Goal: Task Accomplishment & Management: Use online tool/utility

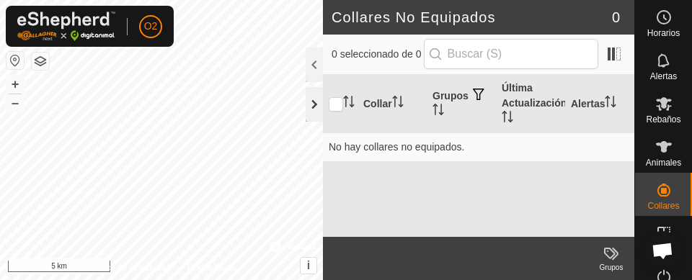
click at [307, 97] on div at bounding box center [313, 104] width 17 height 35
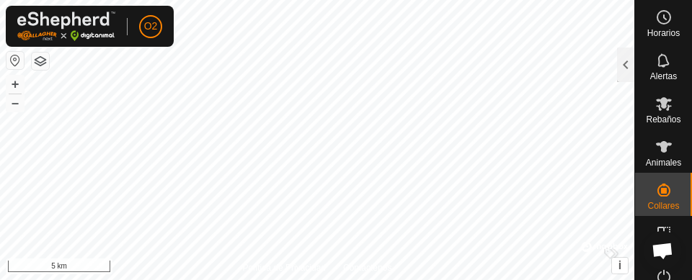
click at [12, 61] on button "button" at bounding box center [14, 60] width 17 height 17
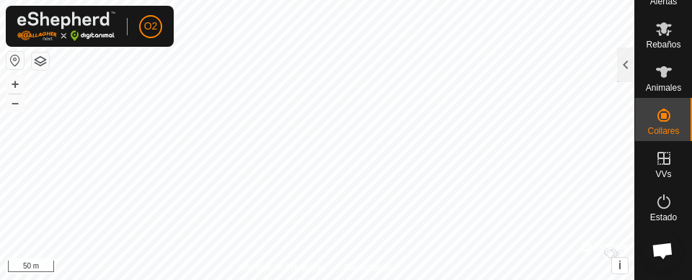
scroll to position [76, 0]
click at [662, 166] on icon at bounding box center [663, 157] width 17 height 17
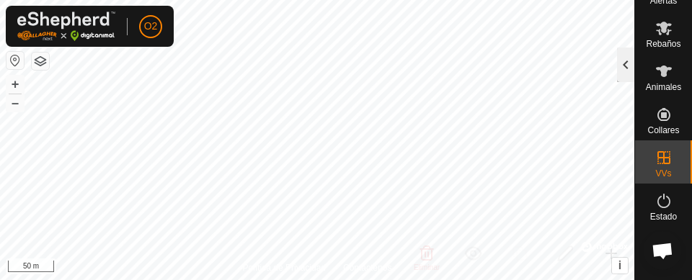
click at [617, 66] on div at bounding box center [625, 65] width 17 height 35
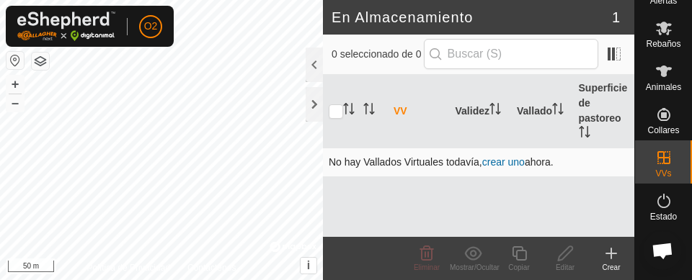
click at [536, 161] on td "No hay Vallados Virtuales todavía, crear uno ahora." at bounding box center [478, 162] width 311 height 29
click at [514, 163] on link "crear uno" at bounding box center [503, 162] width 43 height 12
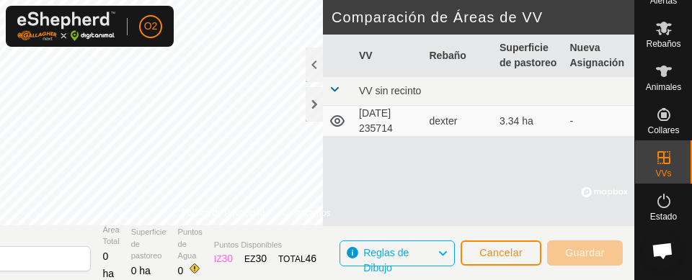
click at [337, 128] on icon at bounding box center [336, 120] width 17 height 17
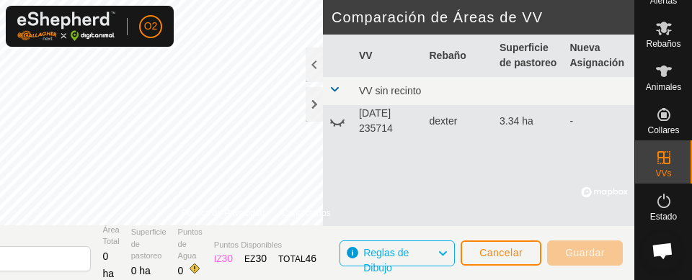
click at [339, 121] on icon at bounding box center [336, 120] width 17 height 17
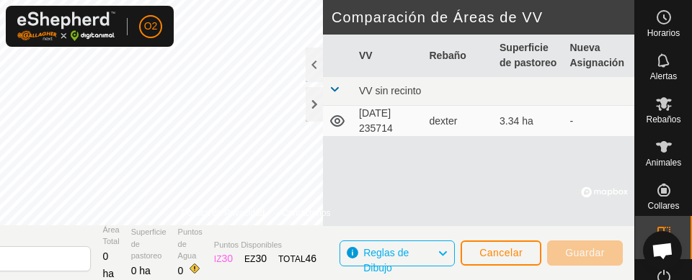
click at [662, 147] on icon at bounding box center [663, 146] width 17 height 17
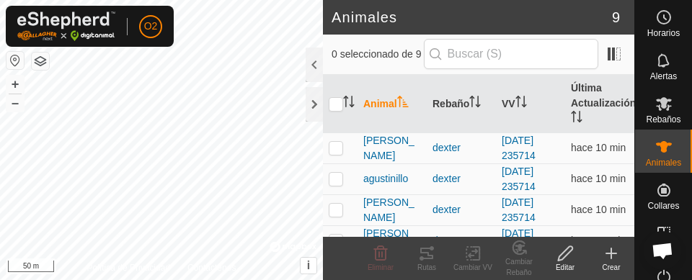
click at [662, 104] on icon at bounding box center [663, 103] width 17 height 17
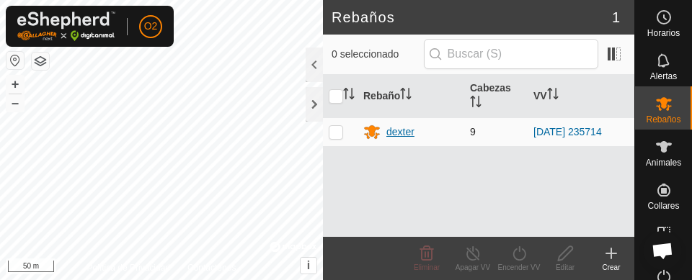
click at [394, 132] on div "dexter" at bounding box center [400, 132] width 28 height 15
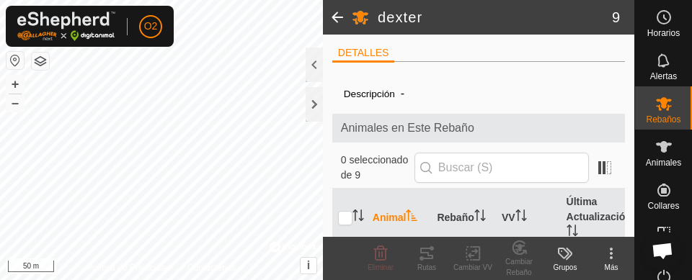
click at [344, 18] on span at bounding box center [337, 17] width 29 height 35
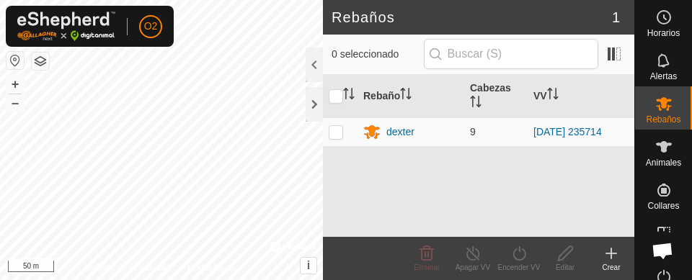
click at [662, 233] on span "Chat abierto" at bounding box center [662, 250] width 39 height 39
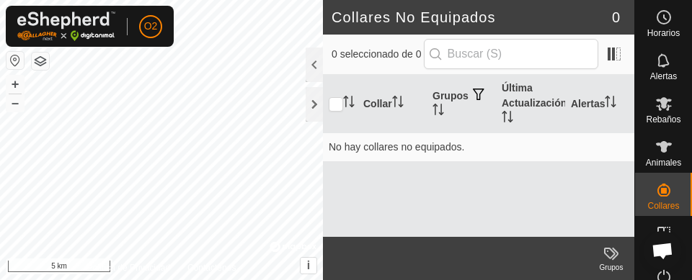
click at [12, 62] on button "button" at bounding box center [14, 60] width 17 height 17
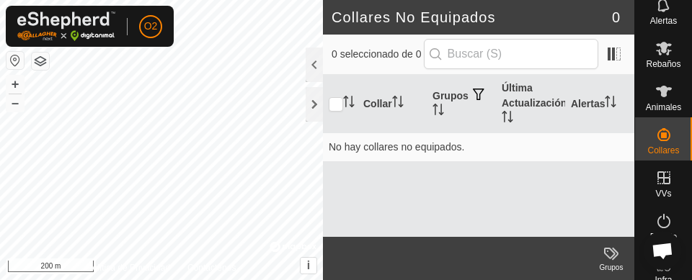
scroll to position [130, 0]
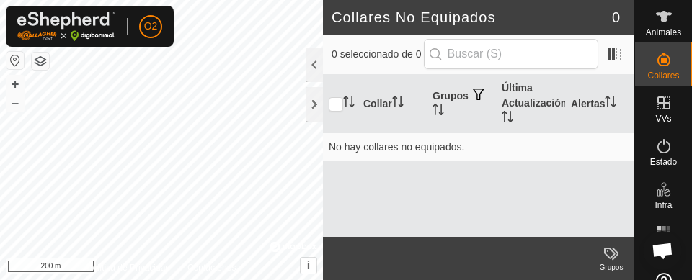
click at [666, 110] on es-virtualpaddocks-svg-icon at bounding box center [664, 102] width 26 height 23
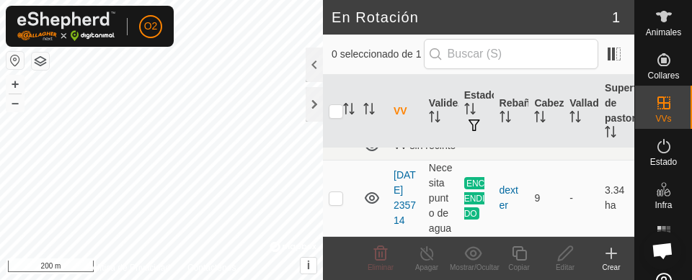
scroll to position [32, 0]
click at [670, 105] on div "VVs" at bounding box center [663, 107] width 57 height 43
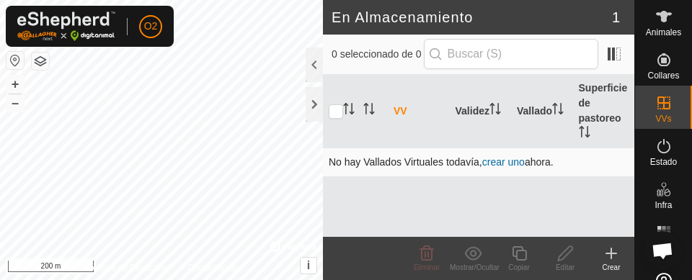
click at [509, 166] on link "crear uno" at bounding box center [503, 162] width 43 height 12
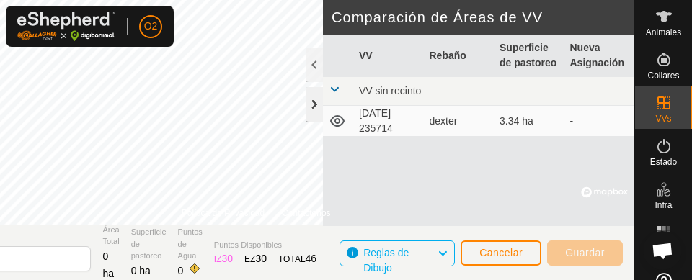
click at [310, 107] on div at bounding box center [313, 104] width 17 height 35
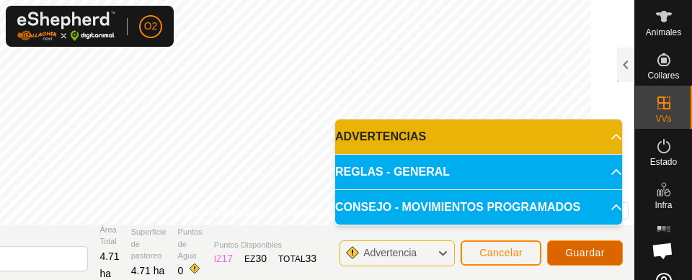
click at [597, 254] on span "Guardar" at bounding box center [585, 253] width 40 height 12
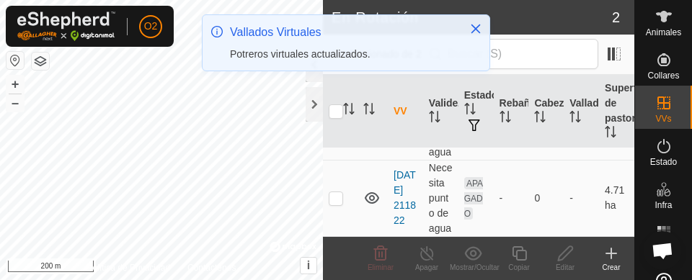
scroll to position [123, 0]
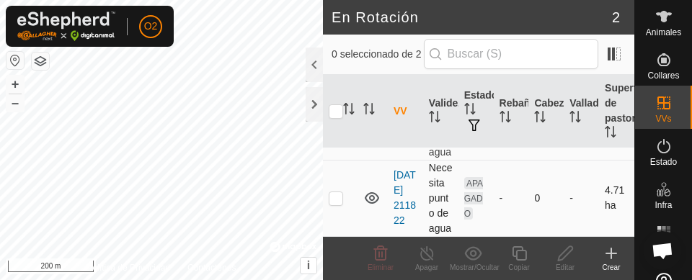
click at [338, 192] on p-checkbox at bounding box center [335, 198] width 14 height 12
checkbox input "true"
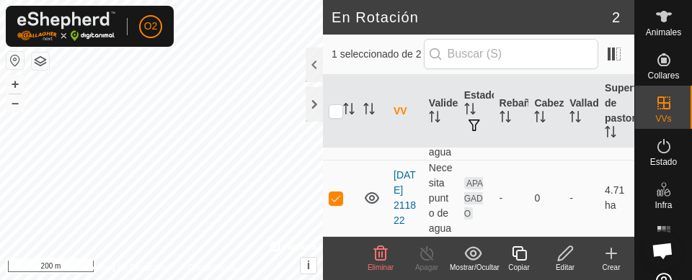
click at [656, 151] on icon at bounding box center [663, 146] width 17 height 17
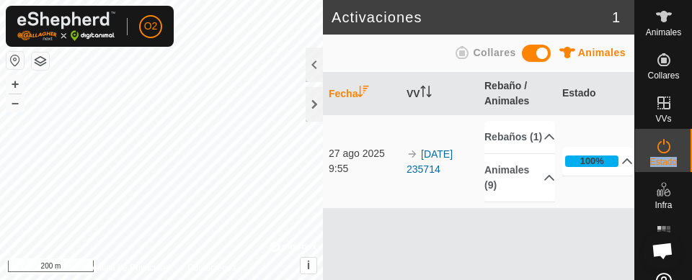
copy span "Estado"
click at [655, 150] on icon at bounding box center [663, 146] width 17 height 17
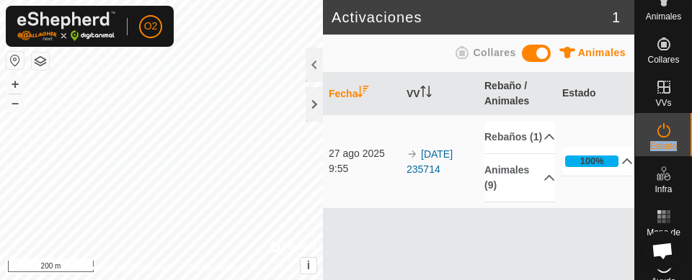
scroll to position [151, 0]
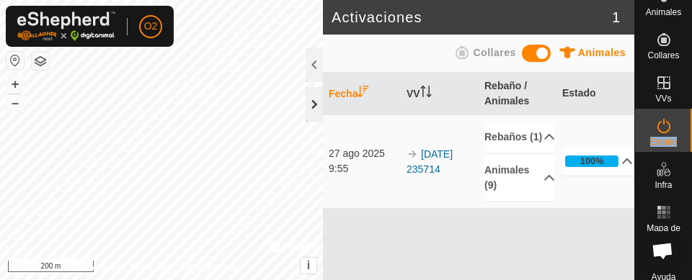
click at [321, 111] on div at bounding box center [313, 104] width 17 height 35
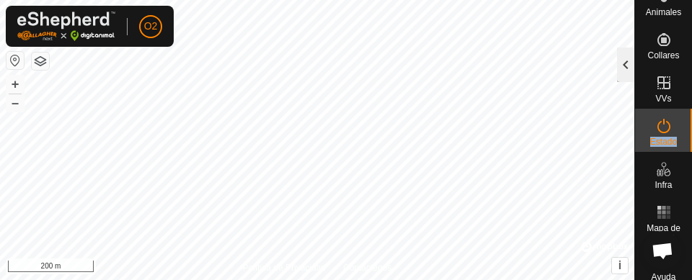
click at [627, 71] on div at bounding box center [625, 65] width 17 height 35
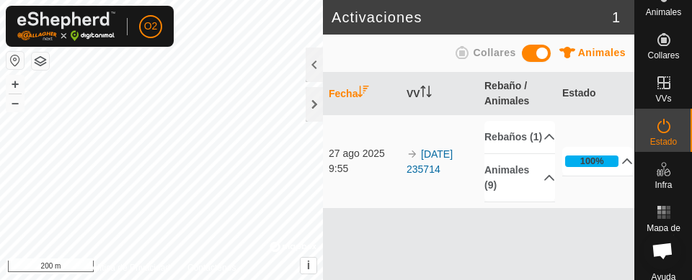
click at [655, 97] on span "VVs" at bounding box center [663, 98] width 16 height 9
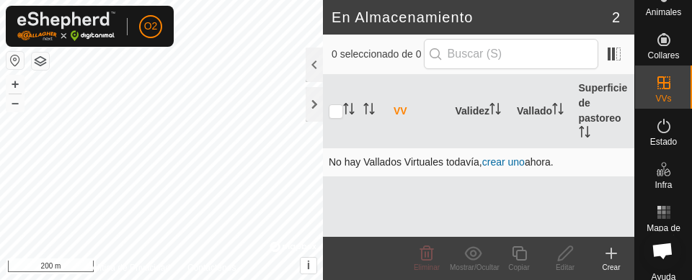
click at [519, 165] on link "crear uno" at bounding box center [503, 162] width 43 height 12
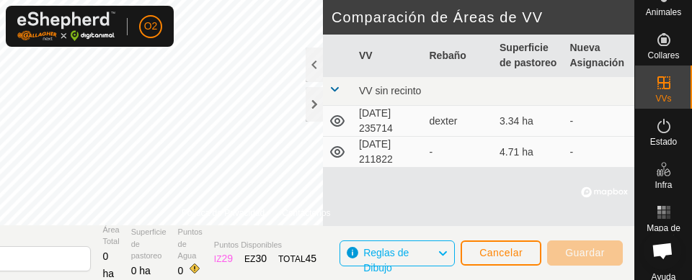
click at [588, 251] on span "Guardar" at bounding box center [585, 253] width 40 height 12
click at [498, 264] on button "Cancelar" at bounding box center [500, 253] width 81 height 25
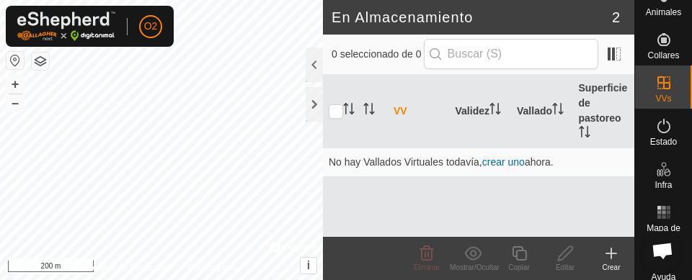
click at [662, 100] on span "VVs" at bounding box center [663, 98] width 16 height 9
click at [313, 112] on div at bounding box center [313, 104] width 17 height 35
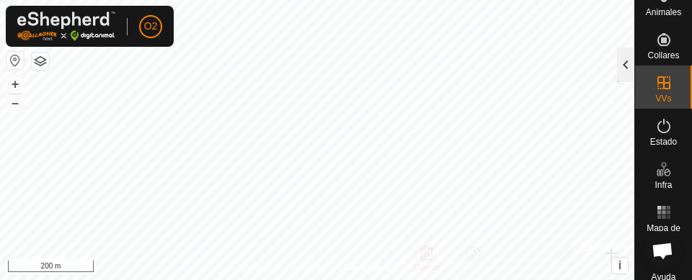
click at [620, 67] on div at bounding box center [625, 65] width 17 height 35
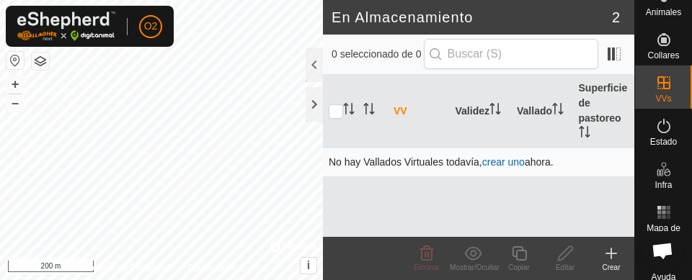
click at [494, 173] on td "No hay Vallados Virtuales todavía, crear uno ahora." at bounding box center [478, 162] width 311 height 29
click at [507, 164] on link "crear uno" at bounding box center [503, 162] width 43 height 12
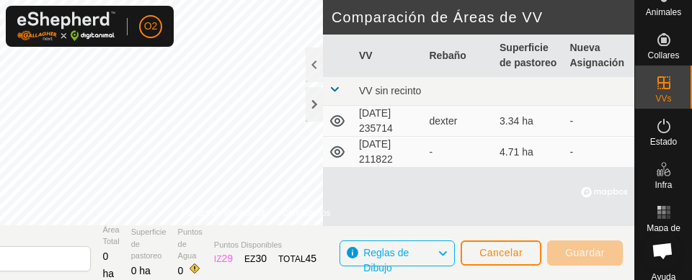
click at [651, 109] on div "Estado" at bounding box center [663, 130] width 57 height 43
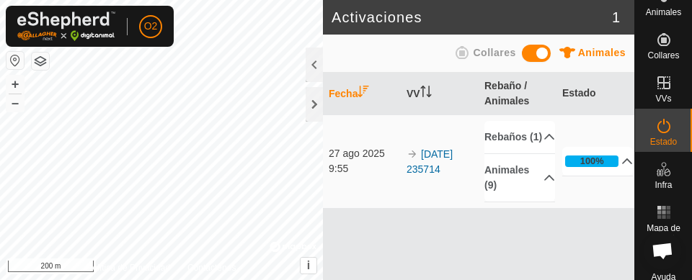
click at [651, 135] on es-activation-svg-icon at bounding box center [664, 126] width 26 height 23
click at [665, 89] on icon at bounding box center [663, 82] width 17 height 17
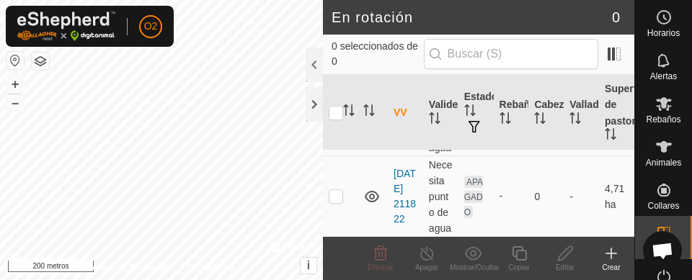
scroll to position [137, 0]
click at [335, 195] on td at bounding box center [340, 196] width 35 height 81
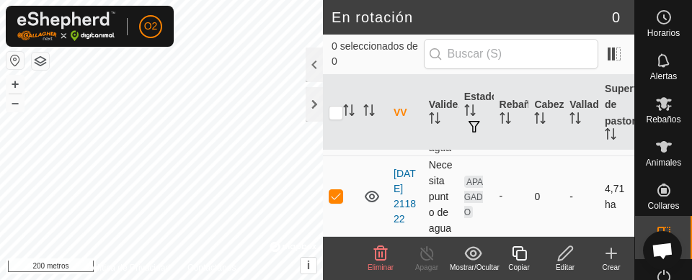
checkbox input "true"
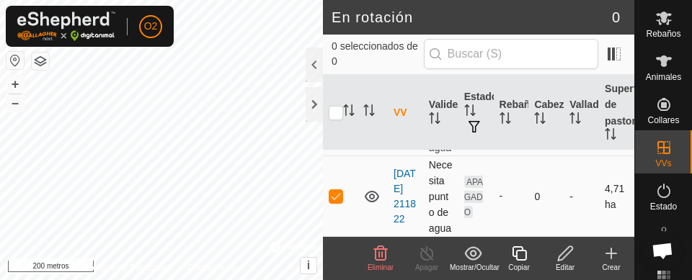
scroll to position [87, 0]
click at [658, 197] on icon at bounding box center [663, 189] width 17 height 17
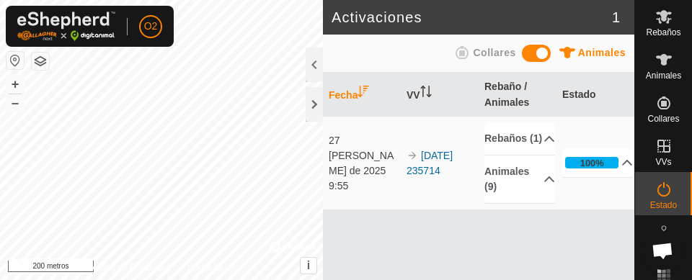
click at [659, 187] on icon at bounding box center [663, 189] width 17 height 17
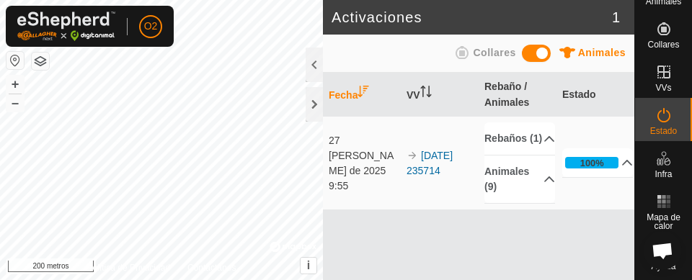
click at [669, 118] on es-activation-svg-icon at bounding box center [664, 115] width 26 height 23
click at [665, 122] on icon at bounding box center [663, 115] width 17 height 17
click at [658, 122] on icon at bounding box center [663, 115] width 17 height 17
click at [406, 174] on font "[DATE] 235714" at bounding box center [429, 163] width 46 height 27
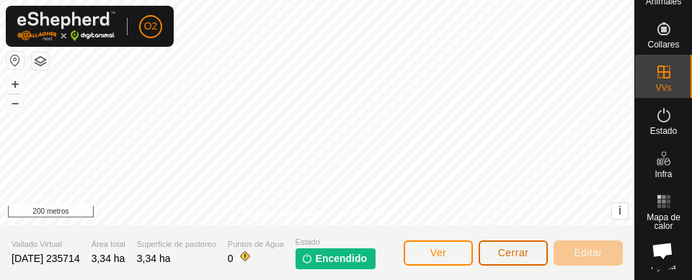
click at [511, 264] on button "Cerrar" at bounding box center [512, 253] width 69 height 25
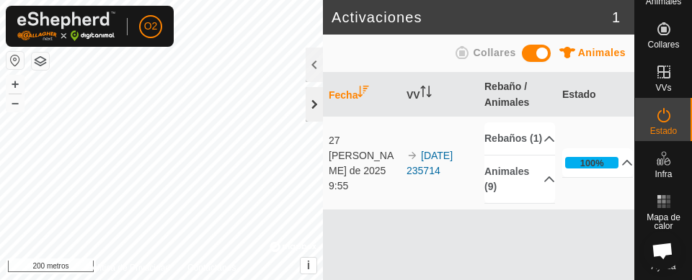
click at [320, 108] on div at bounding box center [313, 104] width 17 height 35
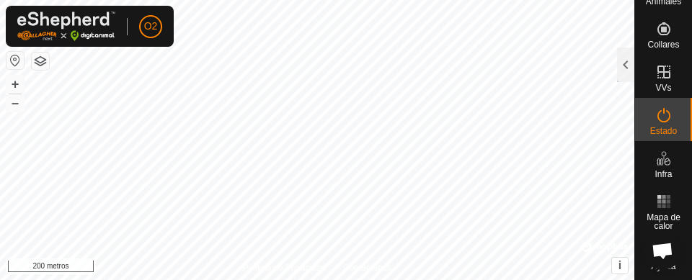
click at [672, 117] on div "Estado" at bounding box center [663, 119] width 57 height 43
click at [663, 82] on es-virtualpaddocks-svg-icon at bounding box center [664, 72] width 26 height 23
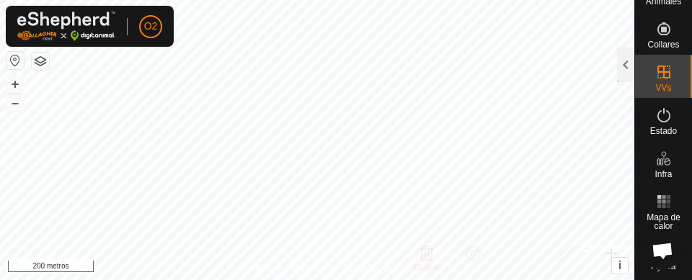
click at [662, 91] on font "VVs" at bounding box center [663, 88] width 16 height 10
click at [617, 75] on div at bounding box center [625, 65] width 17 height 35
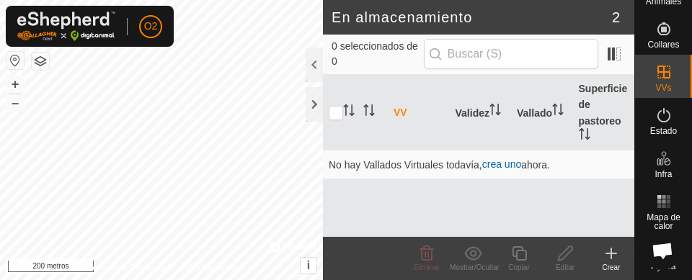
click at [663, 84] on font "VVs" at bounding box center [663, 88] width 16 height 10
click at [510, 165] on font "crea uno" at bounding box center [501, 164] width 39 height 12
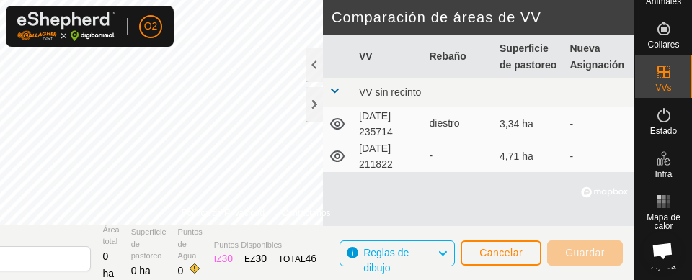
click at [421, 161] on td "[DATE] 211822" at bounding box center [388, 156] width 71 height 32
click at [573, 162] on font "-" at bounding box center [572, 157] width 4 height 12
click at [387, 157] on td "[DATE] 211822" at bounding box center [388, 156] width 71 height 32
click at [508, 252] on font "Cancelar" at bounding box center [500, 253] width 43 height 12
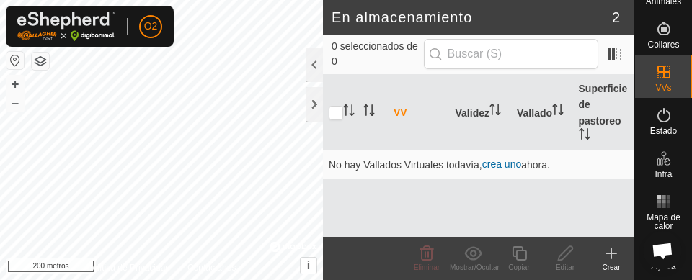
click at [664, 82] on es-virtualpaddocks-svg-icon at bounding box center [664, 72] width 26 height 23
click at [662, 71] on icon at bounding box center [663, 72] width 13 height 13
click at [322, 112] on div at bounding box center [313, 104] width 17 height 35
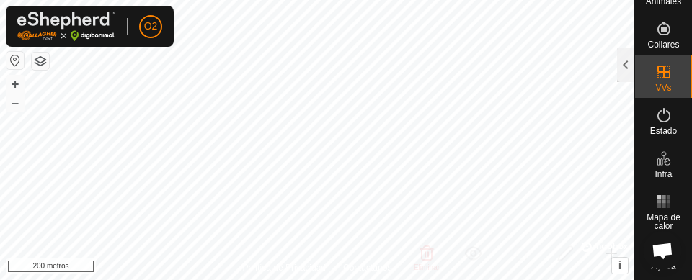
click at [661, 99] on div "Estado" at bounding box center [663, 119] width 57 height 43
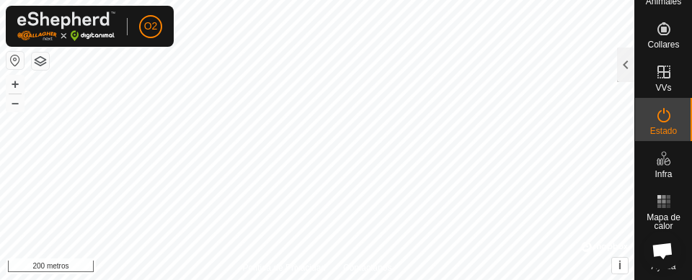
click at [662, 70] on icon at bounding box center [663, 71] width 17 height 17
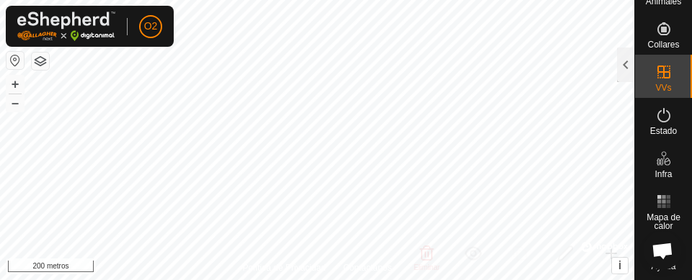
click at [670, 115] on div "Estado" at bounding box center [663, 119] width 57 height 43
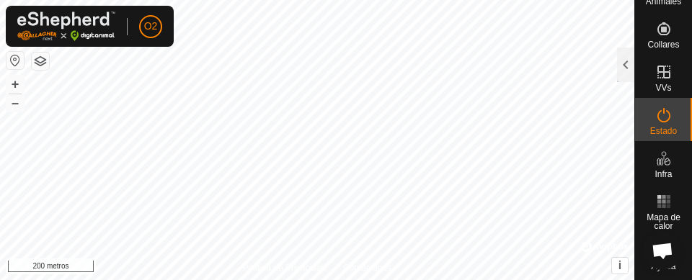
click at [668, 79] on es-virtualpaddocks-svg-icon at bounding box center [664, 72] width 26 height 23
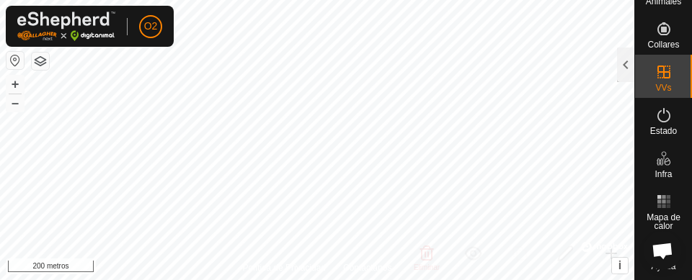
click at [662, 164] on icon at bounding box center [663, 158] width 17 height 17
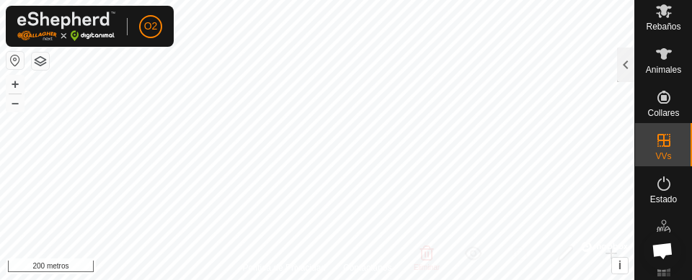
click at [663, 63] on es-animals-svg-icon at bounding box center [664, 54] width 26 height 23
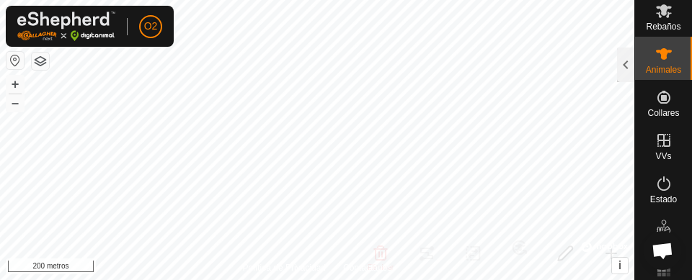
click at [663, 143] on icon at bounding box center [663, 140] width 13 height 13
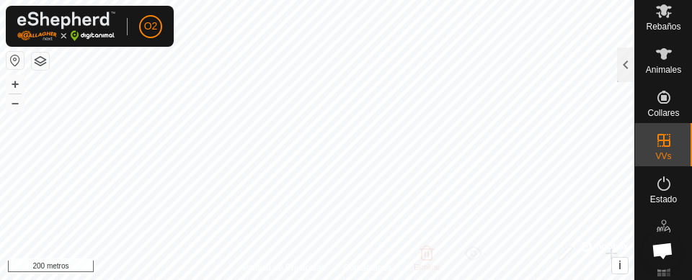
click at [656, 151] on font "VVs" at bounding box center [663, 156] width 16 height 10
click at [664, 139] on icon at bounding box center [663, 140] width 17 height 17
click at [655, 146] on icon at bounding box center [663, 140] width 17 height 17
click at [617, 81] on div at bounding box center [625, 65] width 17 height 35
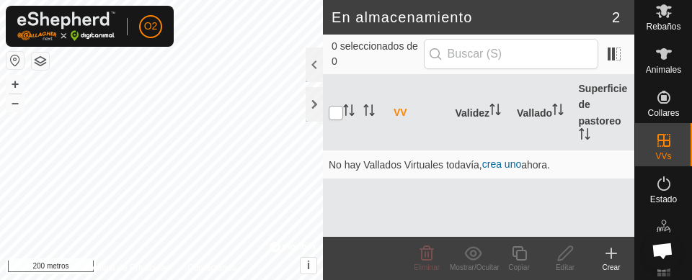
click at [331, 120] on input "checkbox" at bounding box center [335, 113] width 14 height 14
checkbox input "true"
click at [524, 164] on font "ahora." at bounding box center [535, 165] width 29 height 12
click at [523, 178] on td "No hay Vallados Virtuales todavía, crea uno ahora." at bounding box center [478, 165] width 311 height 29
click at [521, 165] on font "crea uno" at bounding box center [501, 164] width 39 height 12
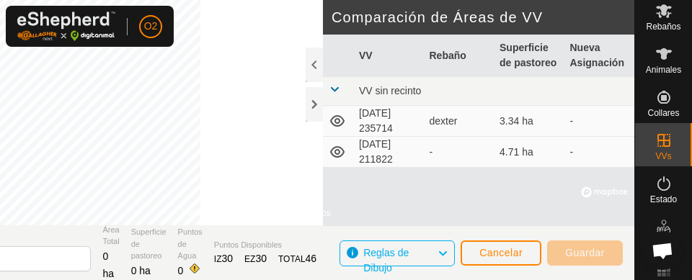
click at [506, 162] on td "4.71 ha" at bounding box center [528, 152] width 71 height 31
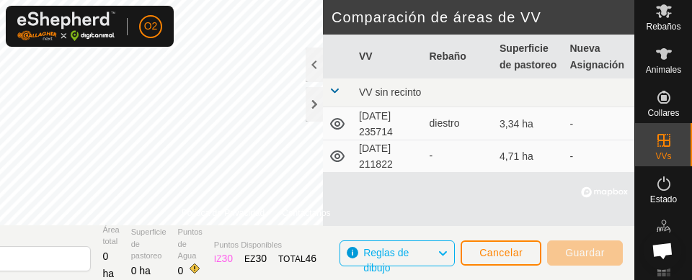
click at [402, 171] on td "[DATE] 211822" at bounding box center [388, 156] width 71 height 32
click at [393, 166] on td "[DATE] 211822" at bounding box center [388, 156] width 71 height 32
click at [392, 164] on td "[DATE] 211822" at bounding box center [388, 156] width 71 height 32
click at [398, 164] on td "[DATE] 211822" at bounding box center [388, 156] width 71 height 32
click at [668, 149] on es-virtualpaddocks-svg-icon at bounding box center [664, 140] width 26 height 23
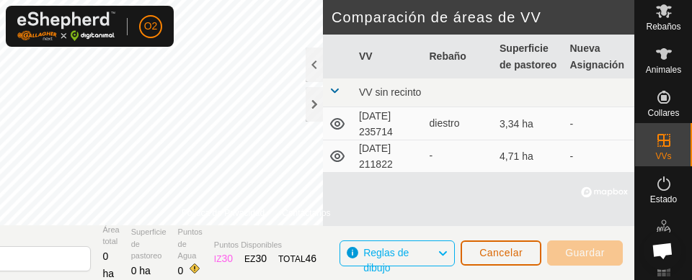
click at [497, 256] on font "Cancelar" at bounding box center [500, 253] width 43 height 12
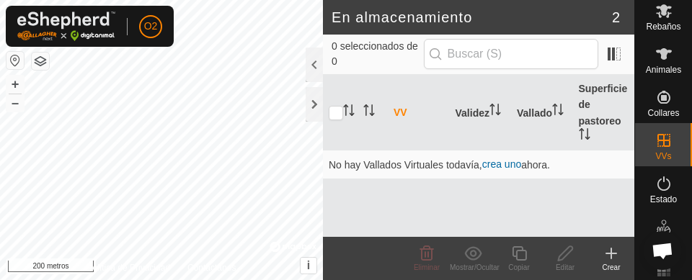
scroll to position [161, 0]
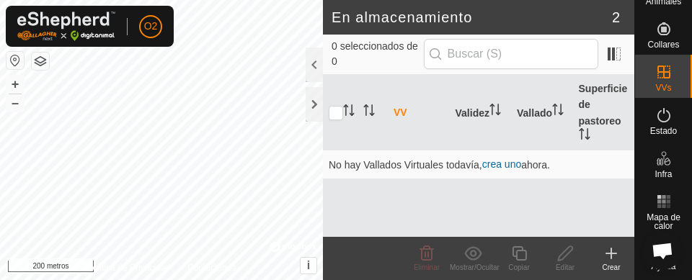
click at [661, 81] on es-virtualpaddocks-svg-icon at bounding box center [664, 72] width 26 height 23
click at [317, 109] on div at bounding box center [313, 104] width 17 height 35
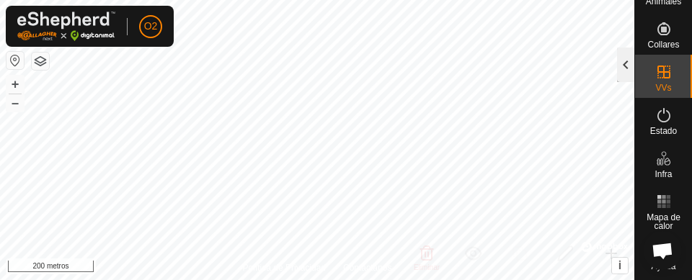
click at [627, 63] on div at bounding box center [625, 65] width 17 height 35
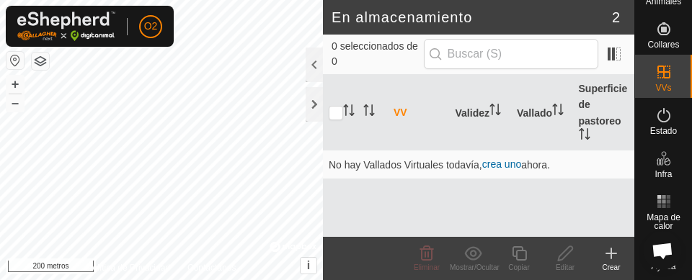
click at [672, 76] on div "VVs" at bounding box center [663, 76] width 57 height 43
click at [669, 74] on es-virtualpaddocks-svg-icon at bounding box center [664, 72] width 26 height 23
click at [511, 158] on font "crea uno" at bounding box center [501, 164] width 39 height 12
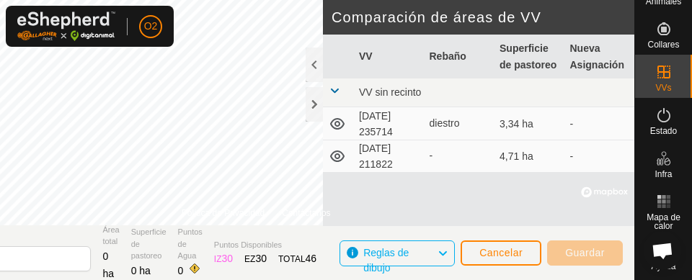
click at [393, 151] on font "[DATE] 211822" at bounding box center [376, 156] width 34 height 27
click at [319, 104] on div at bounding box center [313, 104] width 17 height 35
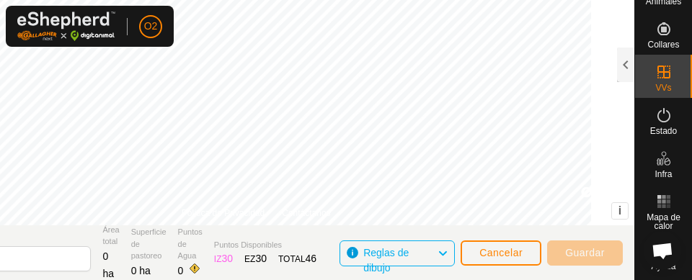
click at [667, 79] on es-virtualpaddocks-svg-icon at bounding box center [664, 72] width 26 height 23
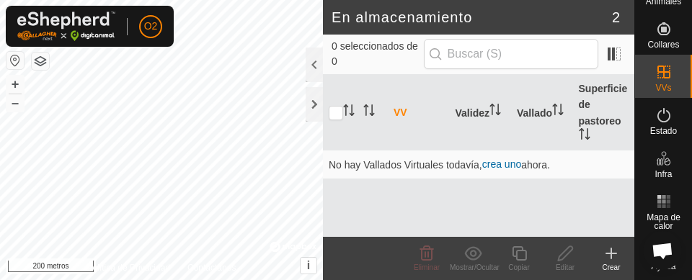
click at [668, 77] on es-virtualpaddocks-svg-icon at bounding box center [664, 72] width 26 height 23
click at [612, 20] on font "2" at bounding box center [616, 17] width 8 height 16
click at [444, 172] on td "No hay Vallados Virtuales todavía, crea uno ahora." at bounding box center [478, 165] width 311 height 29
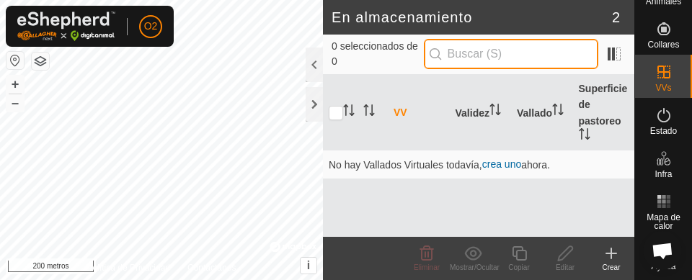
click at [529, 60] on input "text" at bounding box center [511, 54] width 174 height 30
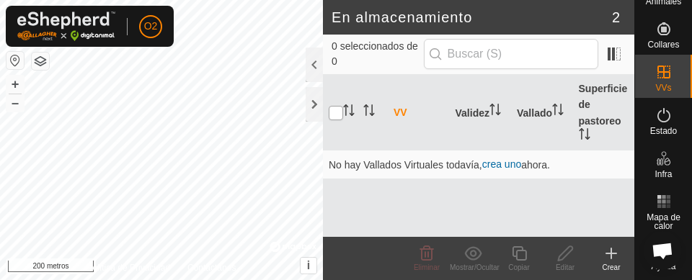
click at [341, 117] on input "checkbox" at bounding box center [335, 113] width 14 height 14
click at [343, 111] on icon "Activar para ordenar" at bounding box center [349, 110] width 12 height 12
click at [332, 117] on input "checkbox" at bounding box center [335, 113] width 14 height 14
click at [349, 107] on icon "Activar para ordenar" at bounding box center [349, 110] width 12 height 12
click at [341, 115] on input "checkbox" at bounding box center [335, 113] width 14 height 14
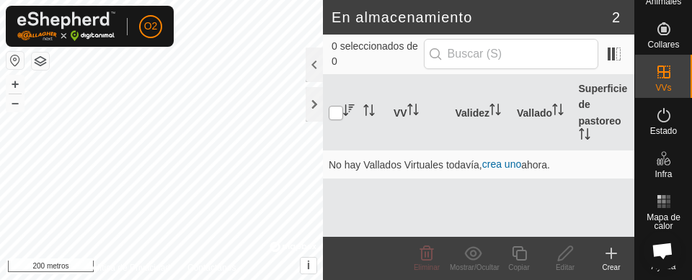
checkbox input "true"
click at [317, 110] on div at bounding box center [313, 104] width 17 height 35
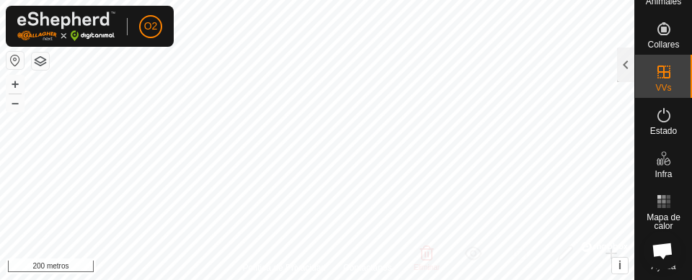
click at [662, 78] on icon at bounding box center [663, 72] width 13 height 13
click at [671, 71] on div "VVs" at bounding box center [663, 76] width 57 height 43
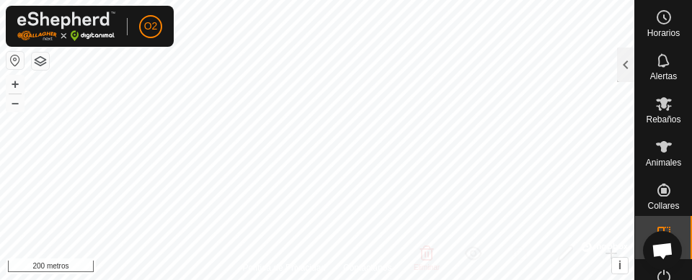
click at [660, 107] on icon at bounding box center [663, 103] width 17 height 17
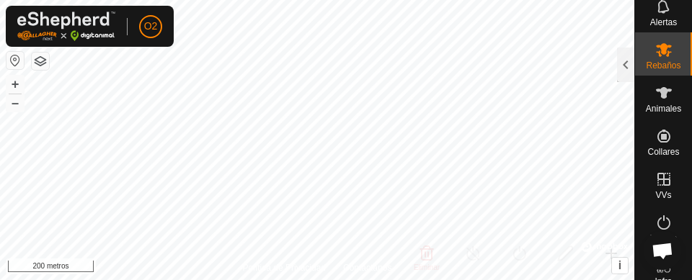
scroll to position [57, 0]
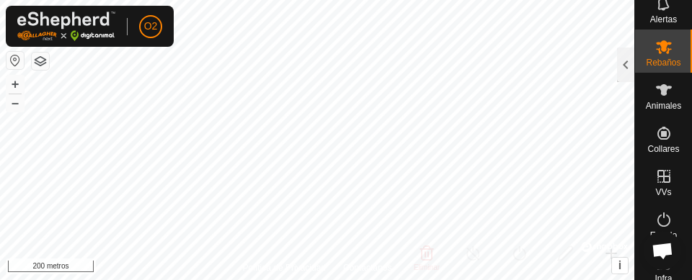
click at [657, 202] on div "Estado" at bounding box center [663, 223] width 57 height 43
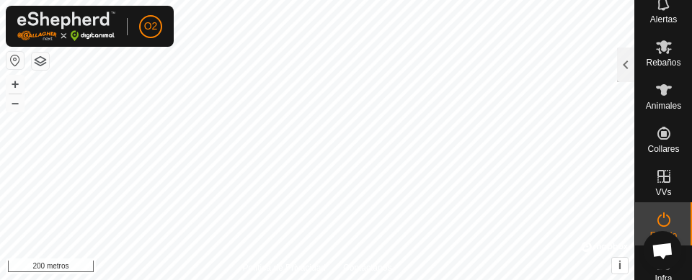
click at [659, 176] on icon at bounding box center [663, 176] width 13 height 13
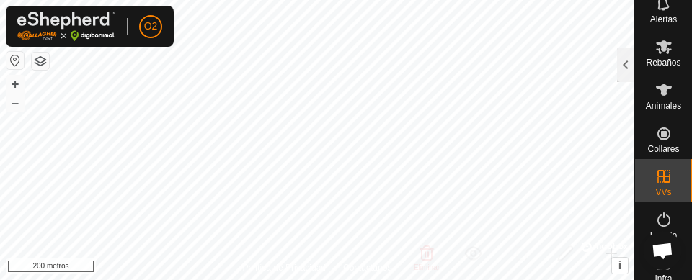
click at [657, 176] on icon at bounding box center [663, 176] width 13 height 13
click at [627, 68] on div at bounding box center [625, 65] width 17 height 35
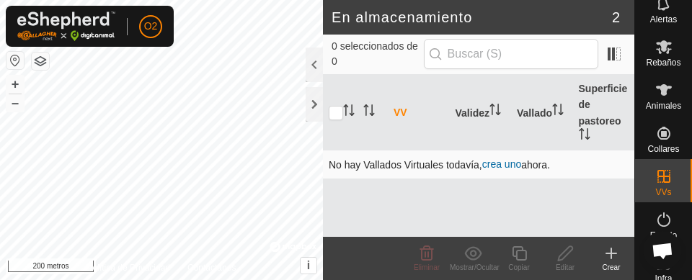
click at [506, 169] on font "crea uno" at bounding box center [501, 164] width 39 height 12
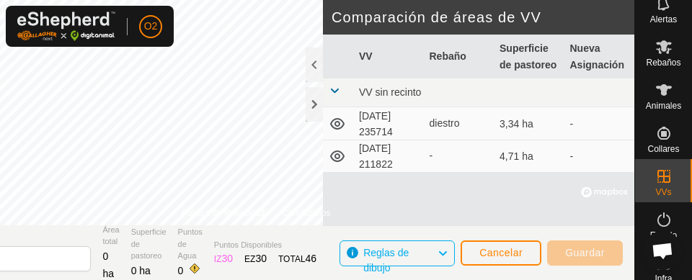
click at [426, 163] on td "-" at bounding box center [459, 156] width 71 height 32
click at [319, 107] on div at bounding box center [313, 104] width 17 height 35
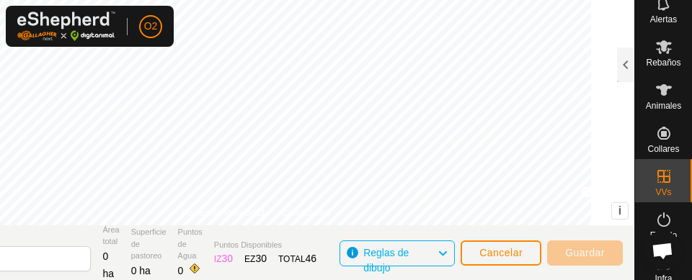
click at [655, 183] on icon at bounding box center [663, 176] width 17 height 17
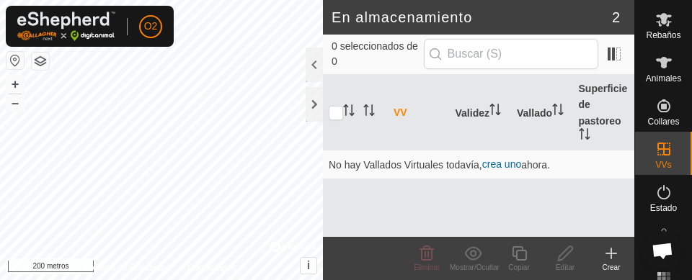
scroll to position [84, 0]
click at [661, 78] on font "Animales" at bounding box center [662, 79] width 35 height 10
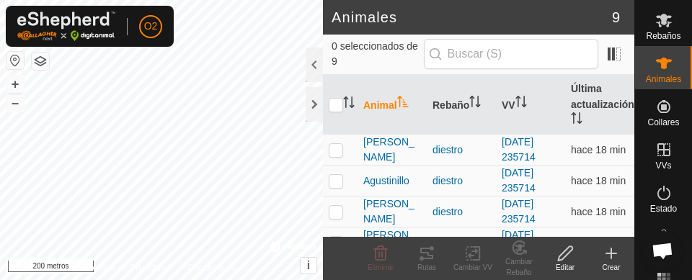
click at [658, 37] on font "Rebaños" at bounding box center [662, 36] width 35 height 10
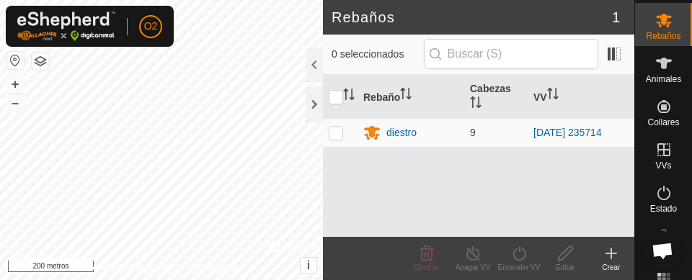
click at [666, 163] on div "VVs" at bounding box center [663, 154] width 57 height 43
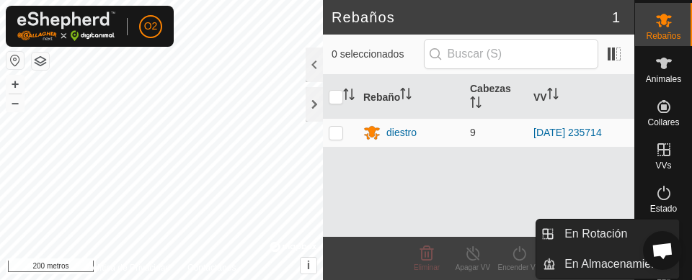
click at [662, 157] on icon at bounding box center [663, 149] width 17 height 17
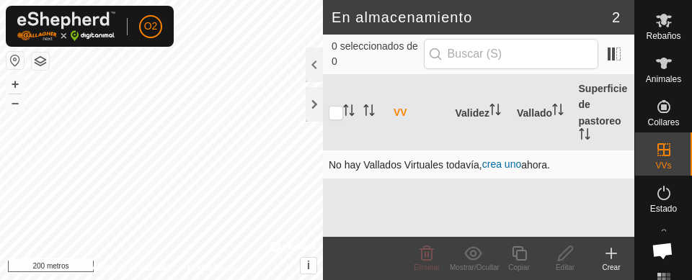
click at [506, 167] on font "crea uno" at bounding box center [501, 164] width 39 height 12
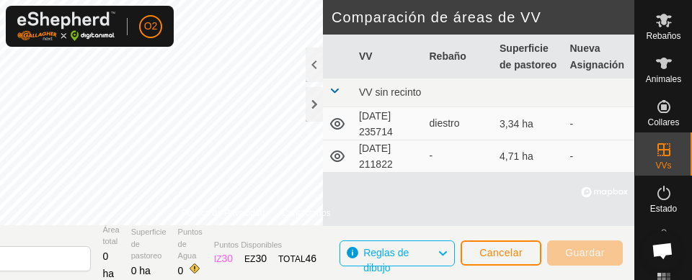
click at [339, 161] on icon at bounding box center [337, 157] width 14 height 12
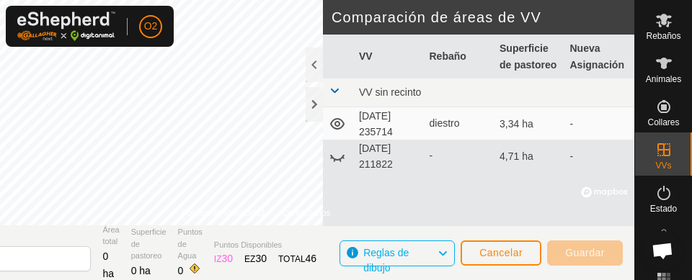
click at [339, 126] on icon at bounding box center [336, 123] width 17 height 17
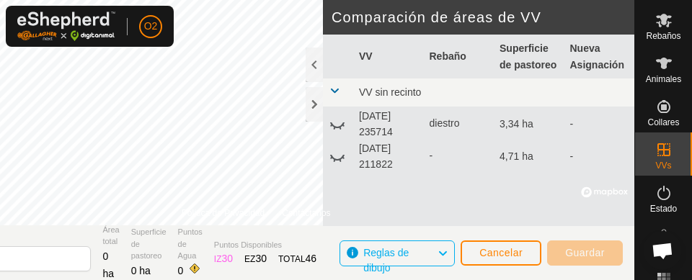
click at [343, 158] on icon at bounding box center [342, 157] width 2 height 2
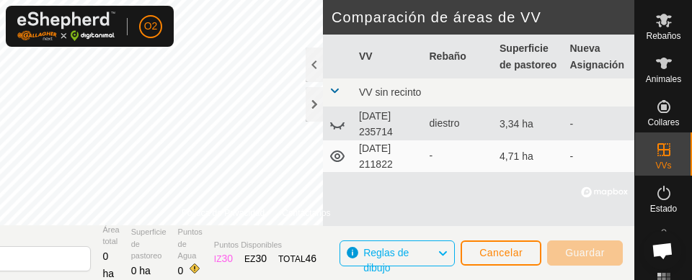
click at [339, 130] on icon at bounding box center [336, 123] width 17 height 17
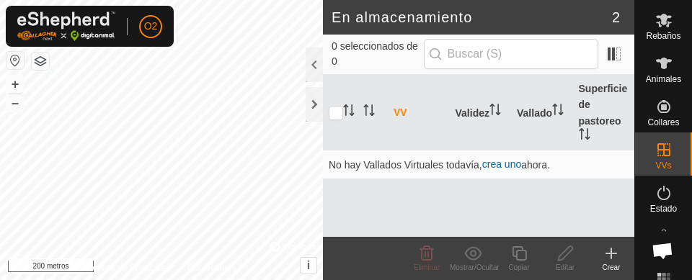
click at [613, 254] on icon at bounding box center [611, 254] width 10 height 0
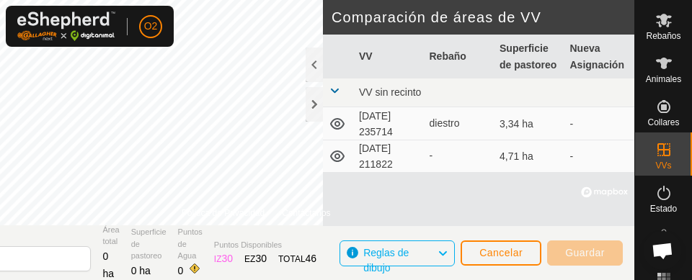
click at [379, 164] on font "[DATE] 211822" at bounding box center [376, 156] width 34 height 27
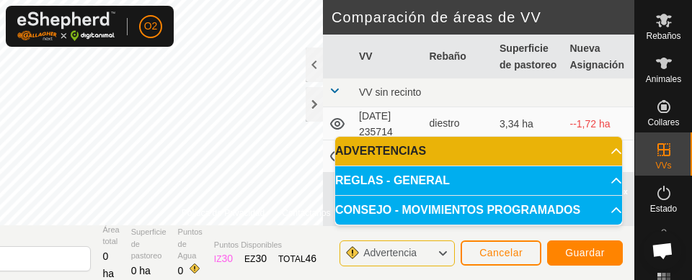
click at [505, 259] on button "Cancelar" at bounding box center [500, 253] width 81 height 25
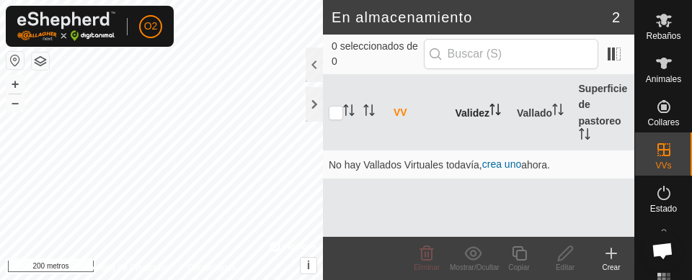
click at [481, 114] on font "Validez" at bounding box center [472, 113] width 34 height 12
click at [475, 115] on font "Validez" at bounding box center [472, 113] width 34 height 12
click at [408, 116] on p-sorticon "Activar para ordenar" at bounding box center [413, 112] width 12 height 12
click at [414, 108] on icon "Activar para ordenar" at bounding box center [413, 110] width 12 height 12
click at [315, 104] on div at bounding box center [313, 104] width 17 height 35
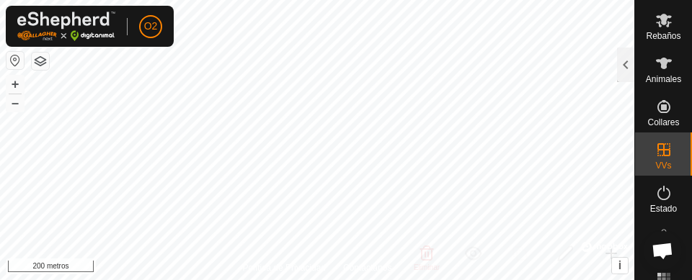
click at [663, 158] on es-virtualpaddocks-svg-icon at bounding box center [664, 149] width 26 height 23
click at [669, 156] on es-virtualpaddocks-svg-icon at bounding box center [664, 149] width 26 height 23
click at [617, 73] on div at bounding box center [625, 65] width 17 height 35
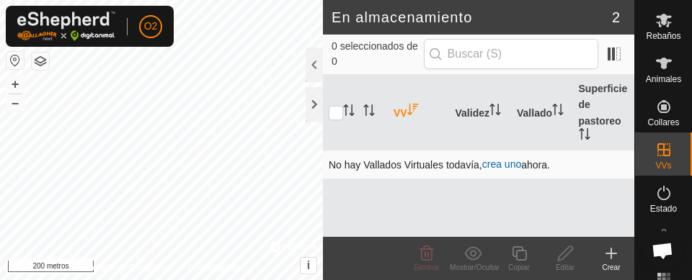
click at [509, 166] on font "crea uno" at bounding box center [501, 164] width 39 height 12
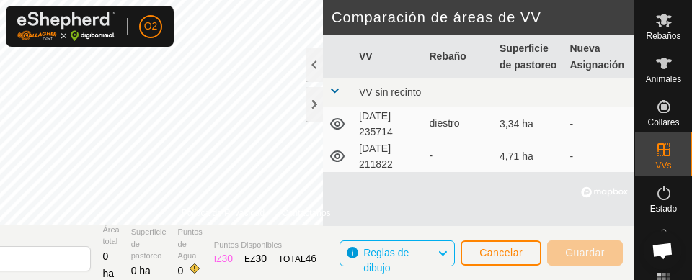
click at [397, 163] on td "[DATE] 211822" at bounding box center [388, 156] width 71 height 32
click at [595, 256] on font "Guardar" at bounding box center [585, 253] width 40 height 12
click at [510, 253] on font "Cancelar" at bounding box center [500, 253] width 43 height 12
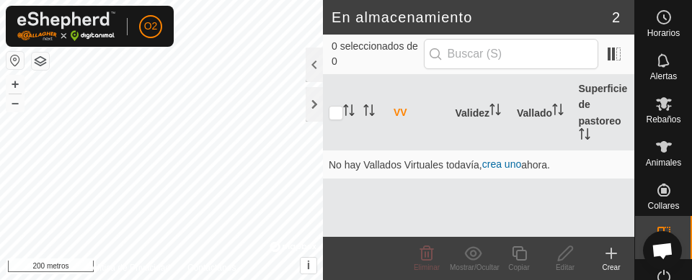
click at [651, 156] on es-animals-svg-icon at bounding box center [664, 146] width 26 height 23
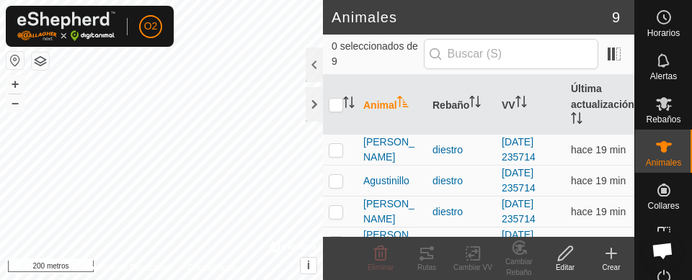
click at [662, 102] on icon at bounding box center [663, 103] width 17 height 17
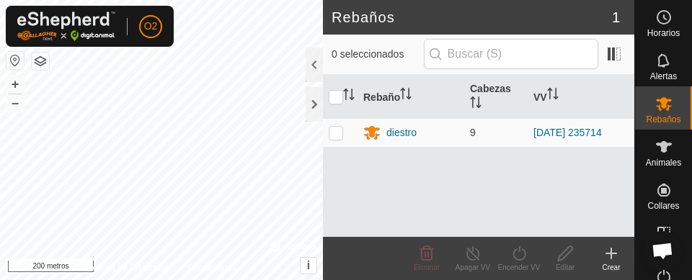
click at [658, 57] on icon at bounding box center [663, 60] width 17 height 17
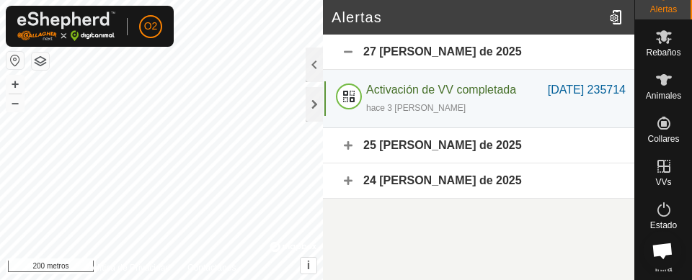
scroll to position [72, 0]
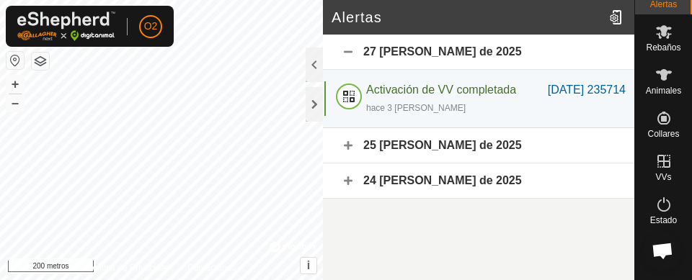
click at [655, 167] on icon at bounding box center [663, 161] width 17 height 17
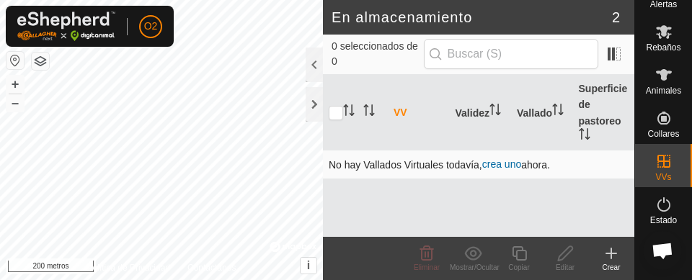
click at [509, 166] on font "crea uno" at bounding box center [501, 164] width 39 height 12
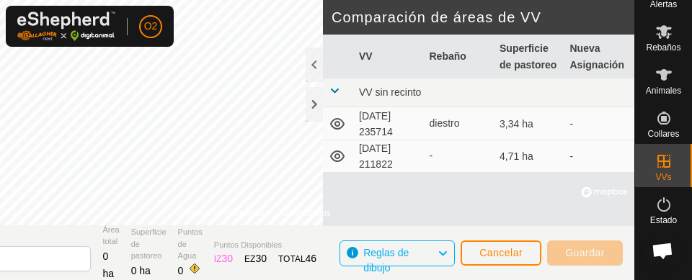
click at [442, 156] on div "-" at bounding box center [458, 155] width 59 height 15
click at [578, 163] on td "-" at bounding box center [599, 156] width 71 height 32
click at [522, 166] on td "4,71 ha" at bounding box center [528, 156] width 71 height 32
click at [657, 120] on icon at bounding box center [663, 118] width 13 height 13
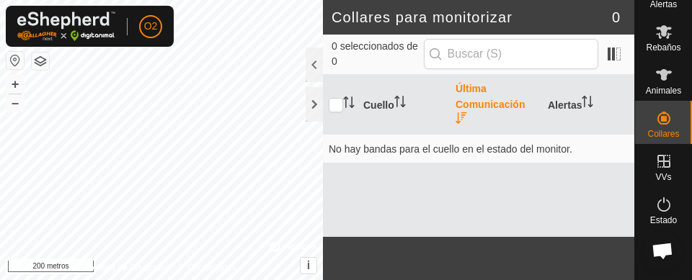
click at [669, 84] on es-animals-svg-icon at bounding box center [664, 74] width 26 height 23
